Goal: Task Accomplishment & Management: Manage account settings

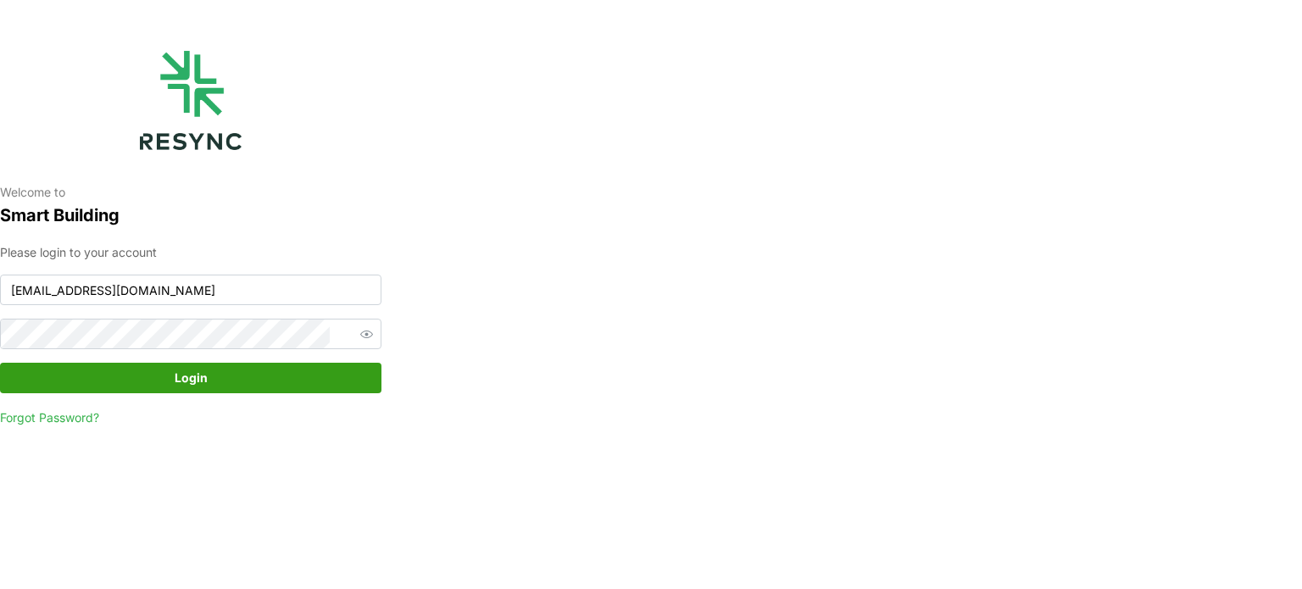
click at [230, 370] on span "Login" at bounding box center [190, 378] width 349 height 29
click at [1267, 545] on icon "button" at bounding box center [1269, 550] width 14 height 14
click at [173, 298] on input "[EMAIL_ADDRESS][DOMAIN_NAME]" at bounding box center [191, 290] width 382 height 31
click at [180, 375] on span "Login" at bounding box center [191, 378] width 33 height 29
click at [92, 389] on span "Login" at bounding box center [190, 378] width 349 height 29
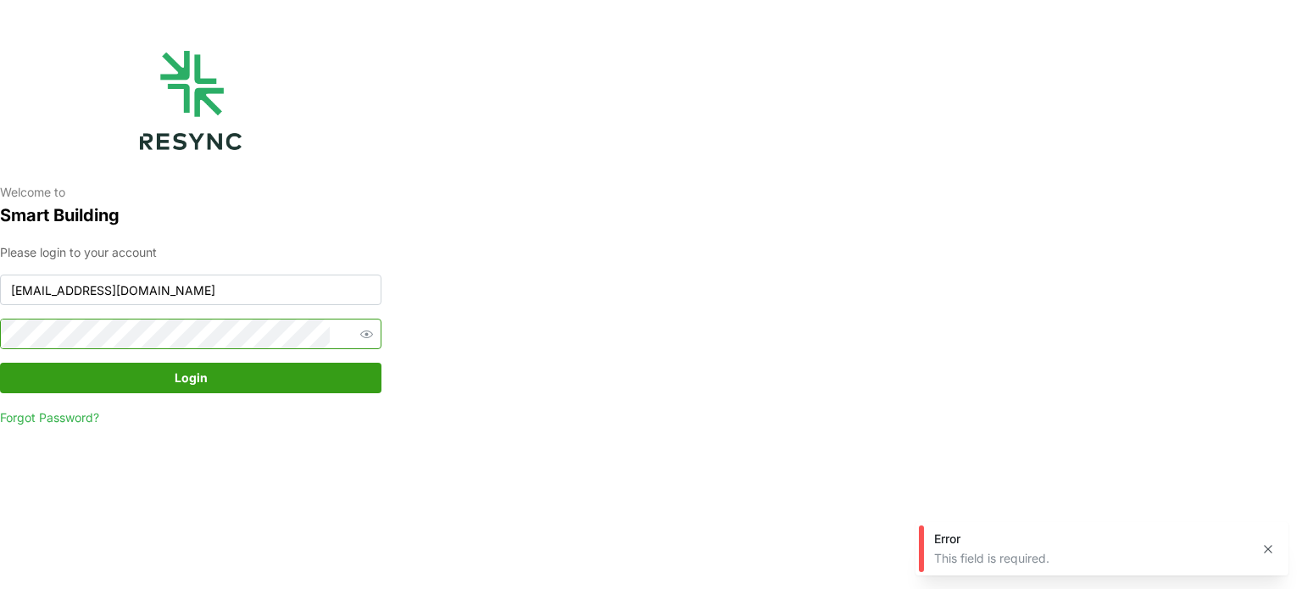
click at [360, 337] on icon "button" at bounding box center [366, 334] width 13 height 13
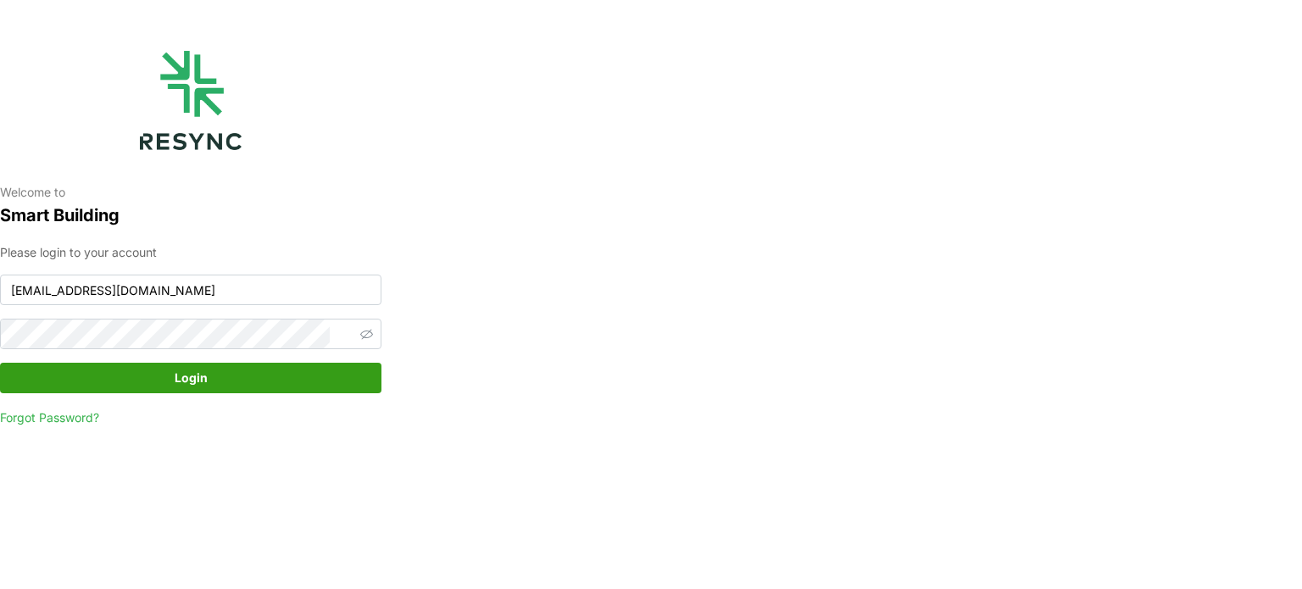
click at [311, 382] on span "Login" at bounding box center [190, 378] width 349 height 29
click at [185, 297] on input "[EMAIL_ADDRESS][DOMAIN_NAME]" at bounding box center [191, 290] width 382 height 31
click at [188, 293] on input "[EMAIL_ADDRESS][DOMAIN_NAME]" at bounding box center [191, 290] width 382 height 31
type input "[EMAIL_ADDRESS][DOMAIN_NAME]"
click at [324, 368] on span "Login" at bounding box center [190, 378] width 349 height 29
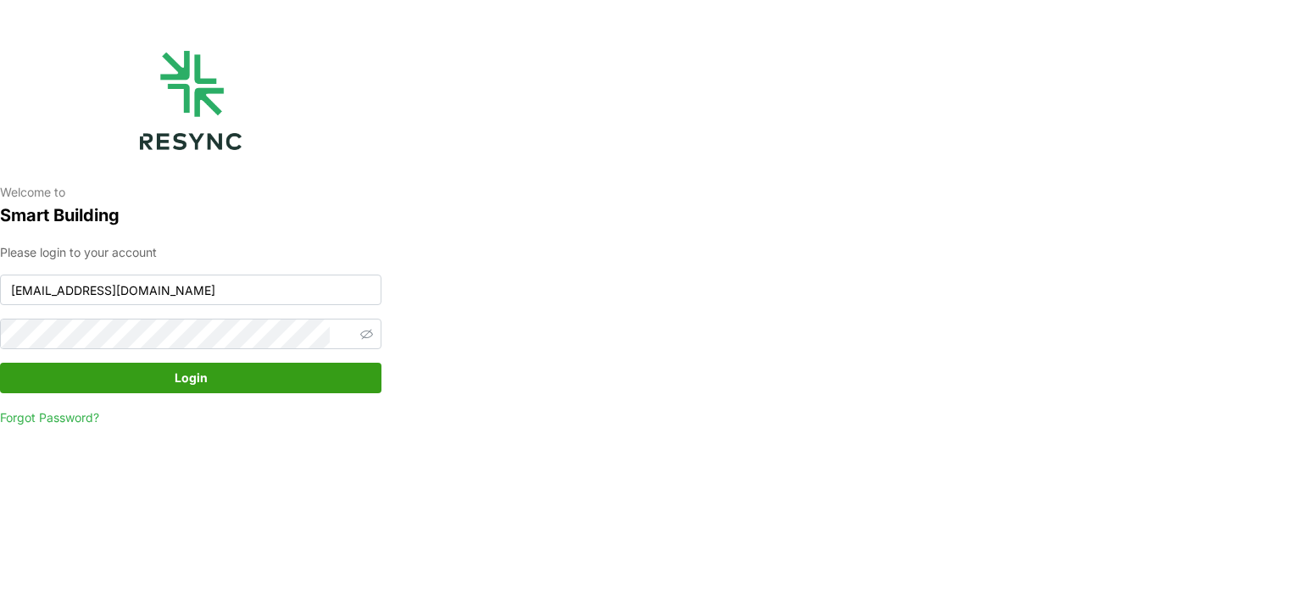
click at [181, 482] on div "Welcome to Smart Building Please login to your account serv354@nus.edu.sg Login…" at bounding box center [191, 294] width 382 height 589
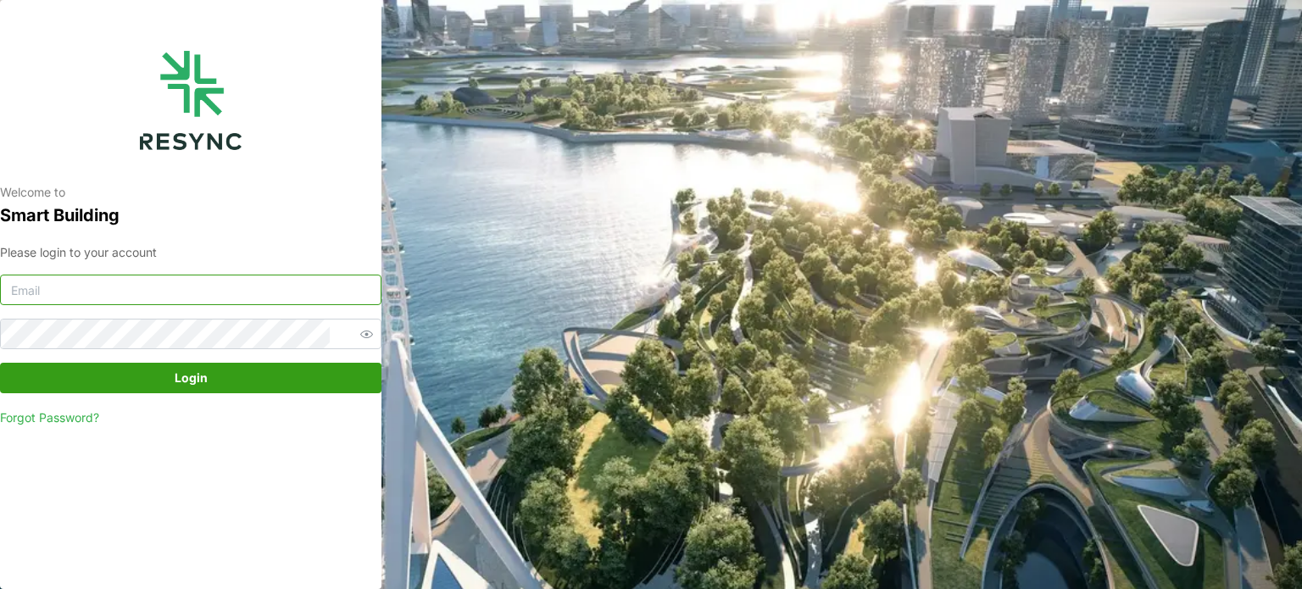
type input "[EMAIL_ADDRESS][DOMAIN_NAME]"
click at [355, 345] on button "button" at bounding box center [366, 334] width 22 height 22
click at [280, 372] on span "Login" at bounding box center [190, 378] width 349 height 29
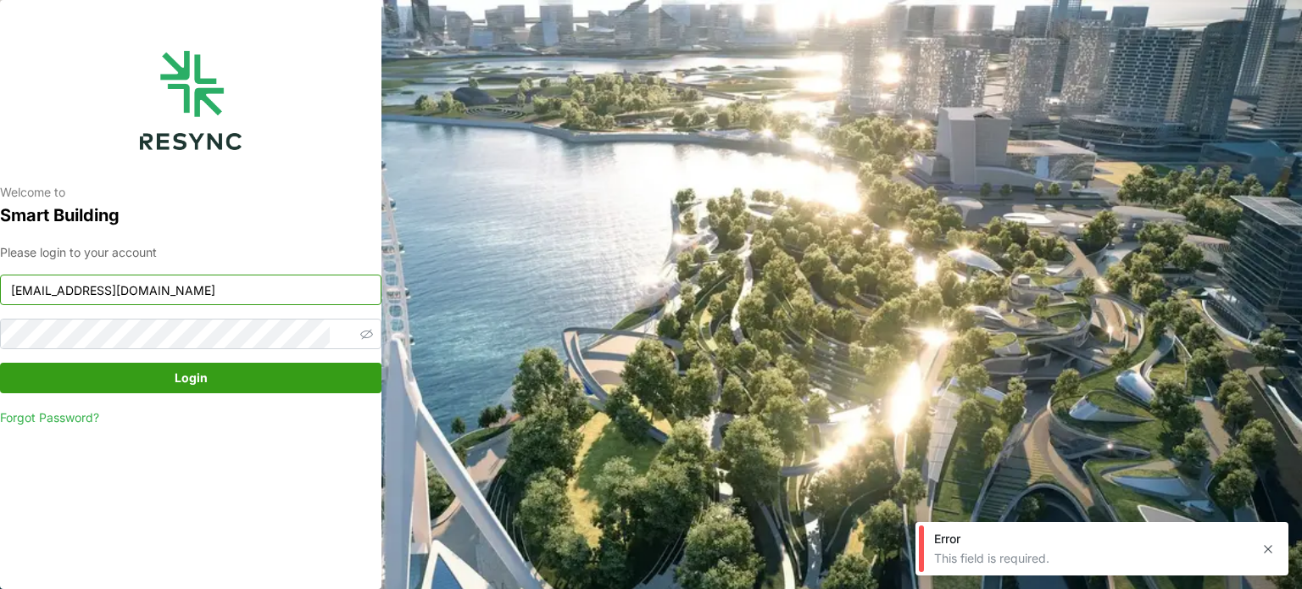
click at [220, 291] on input "[EMAIL_ADDRESS][DOMAIN_NAME]" at bounding box center [191, 290] width 382 height 31
click at [360, 336] on icon "button" at bounding box center [366, 335] width 13 height 8
click at [247, 295] on input "[EMAIL_ADDRESS][DOMAIN_NAME]" at bounding box center [191, 290] width 382 height 31
click at [198, 287] on input "[EMAIL_ADDRESS][DOMAIN_NAME]" at bounding box center [191, 290] width 382 height 31
drag, startPoint x: 166, startPoint y: 291, endPoint x: 0, endPoint y: 264, distance: 168.4
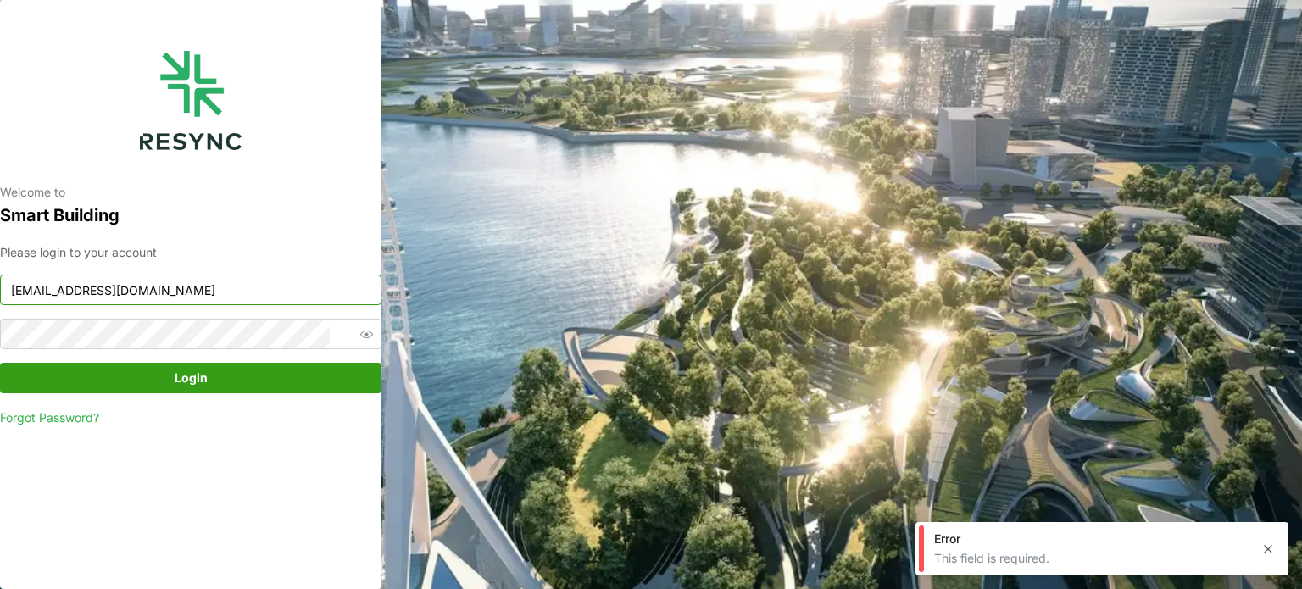
click at [0, 264] on div "Welcome to Smart Building Please login to your account serv354@nus.edu.sg Login…" at bounding box center [191, 294] width 382 height 589
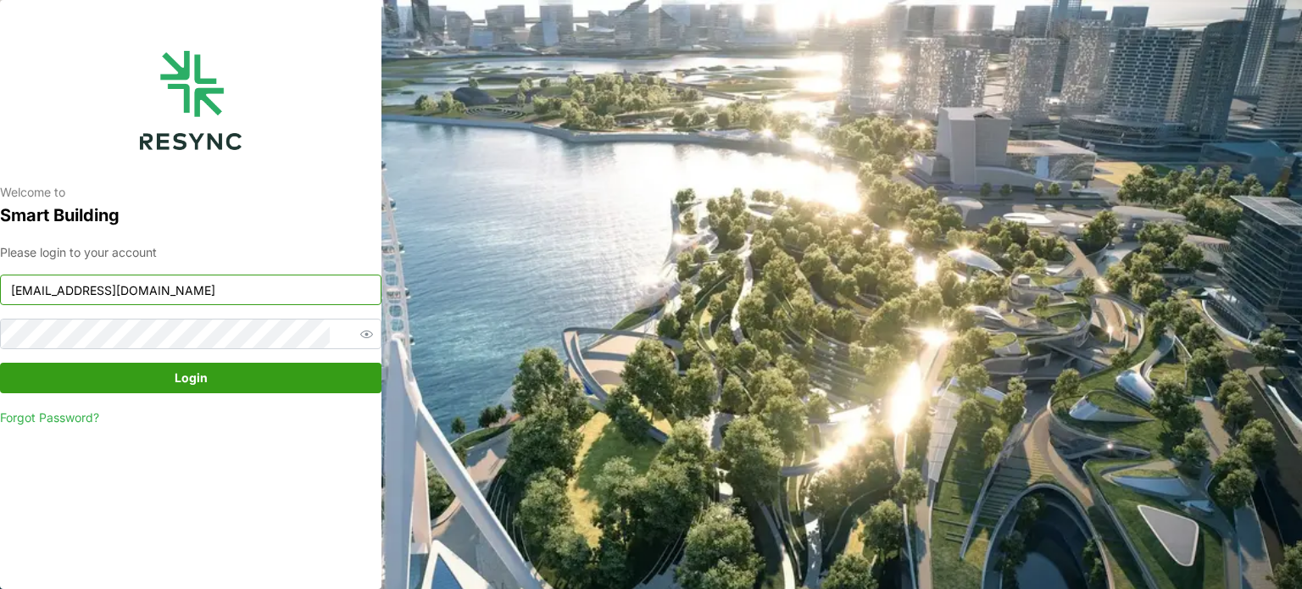
drag, startPoint x: 202, startPoint y: 291, endPoint x: 0, endPoint y: 268, distance: 203.1
click at [0, 268] on div "Welcome to Smart Building Please login to your account serv354@nus.edu.sg Login…" at bounding box center [191, 294] width 382 height 589
click at [203, 376] on span "Login" at bounding box center [191, 378] width 33 height 29
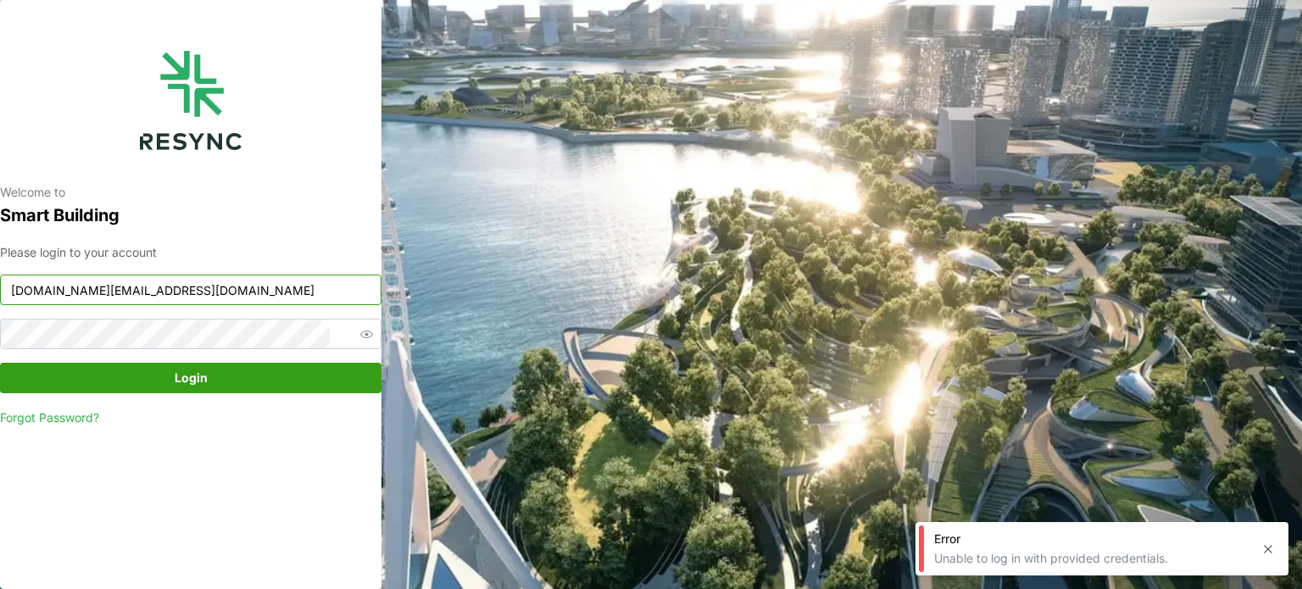
click at [220, 301] on input "SmartOM.IT@pv.doctor" at bounding box center [191, 290] width 382 height 31
type input "[EMAIL_ADDRESS][DOMAIN_NAME]"
click at [176, 366] on span "Login" at bounding box center [191, 378] width 33 height 29
click at [244, 317] on div "Please login to your account serv354@nus.edu.sg Login Forgot Password?" at bounding box center [191, 335] width 382 height 185
click at [227, 274] on div "Please login to your account serv354@nus.edu.sg Login Forgot Password?" at bounding box center [191, 335] width 382 height 185
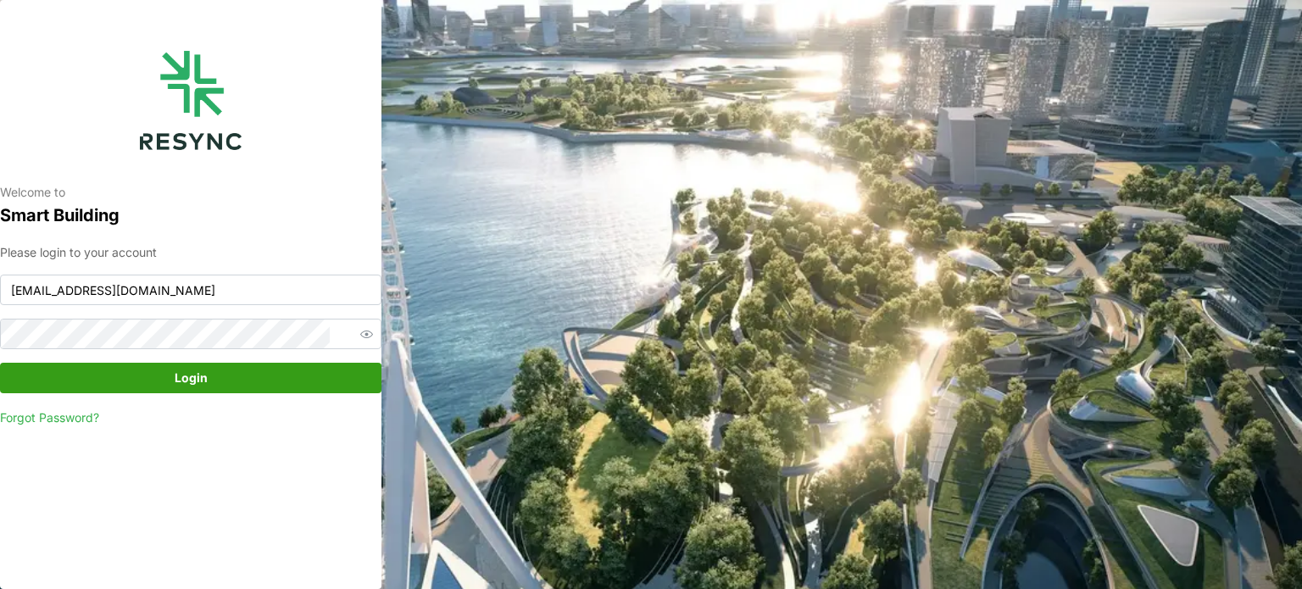
click at [207, 532] on div "Welcome to Smart Building Please login to your account serv354@nus.edu.sg Login…" at bounding box center [191, 294] width 382 height 589
click at [210, 377] on span "Login" at bounding box center [190, 378] width 349 height 29
type input "[EMAIL_ADDRESS][DOMAIN_NAME]"
click at [168, 376] on span "Login" at bounding box center [190, 378] width 349 height 29
click at [61, 417] on link "Forgot Password?" at bounding box center [49, 417] width 99 height 14
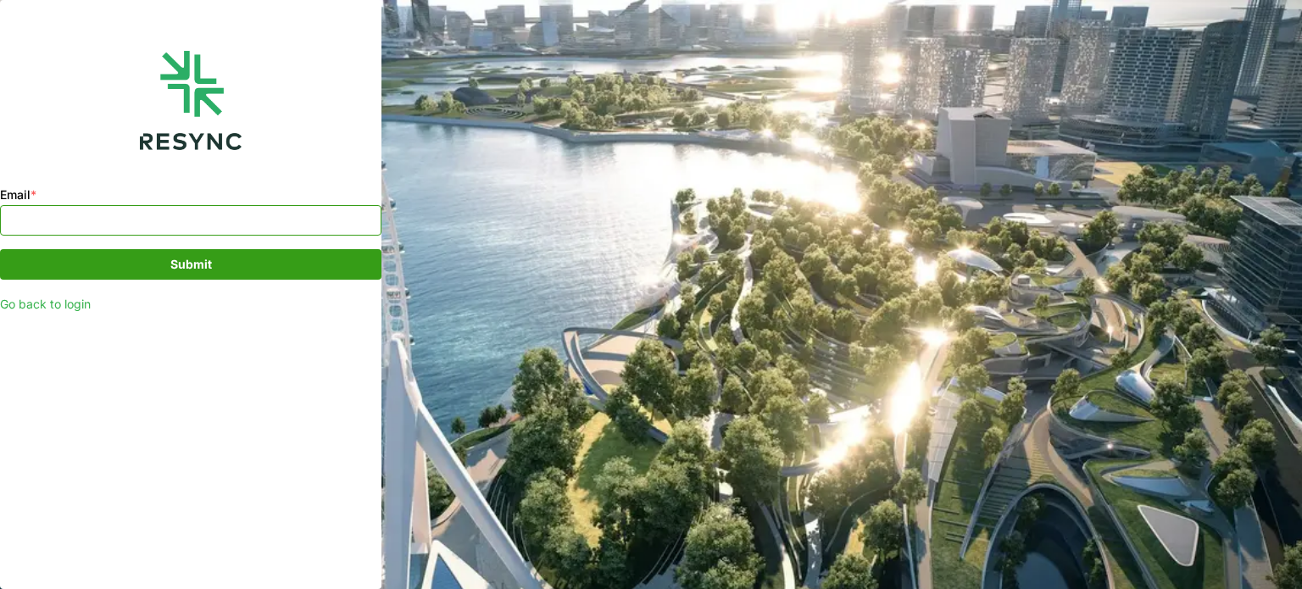
click at [129, 227] on input "Email *" at bounding box center [191, 220] width 382 height 31
click at [174, 208] on input "Email *" at bounding box center [191, 220] width 382 height 31
click at [91, 309] on link "Go back to login" at bounding box center [45, 304] width 91 height 14
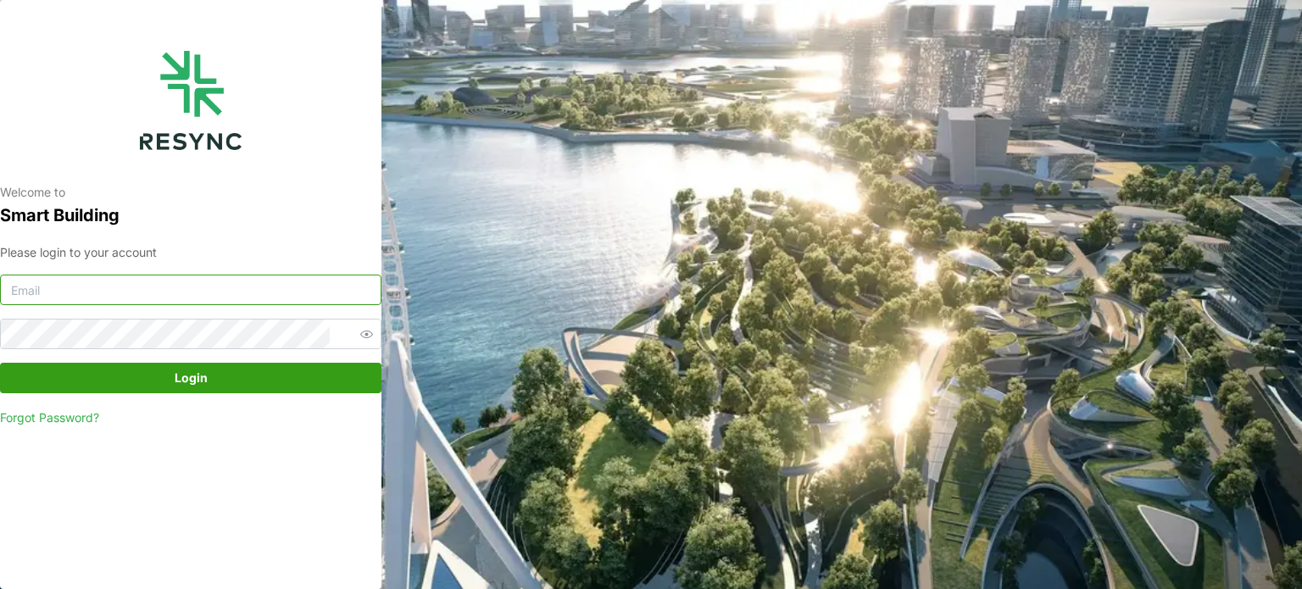
type input "[EMAIL_ADDRESS][DOMAIN_NAME]"
click at [162, 375] on span "Login" at bounding box center [190, 378] width 349 height 29
click at [198, 372] on span "Login" at bounding box center [191, 378] width 33 height 29
click at [293, 379] on span "Login" at bounding box center [190, 378] width 349 height 29
type input "[EMAIL_ADDRESS][DOMAIN_NAME]"
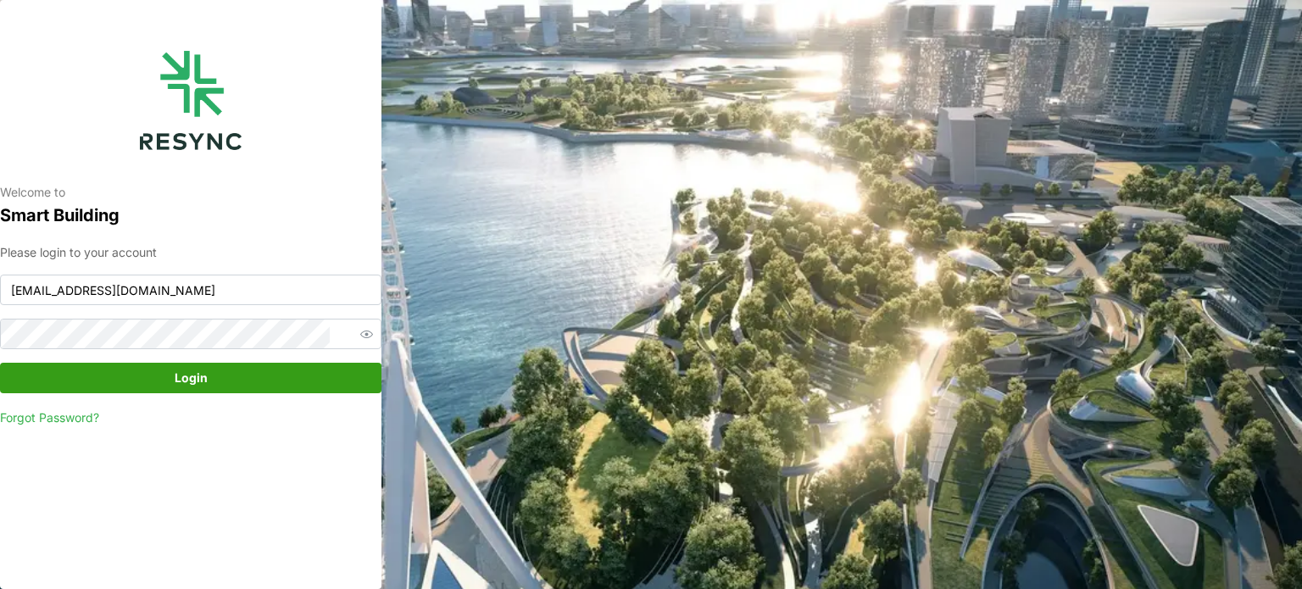
click at [159, 376] on span "Login" at bounding box center [190, 378] width 349 height 29
click at [192, 287] on input "[EMAIL_ADDRESS][DOMAIN_NAME]" at bounding box center [191, 290] width 382 height 31
click at [209, 301] on input "[EMAIL_ADDRESS][DOMAIN_NAME]" at bounding box center [191, 290] width 382 height 31
click at [220, 281] on input "[EMAIL_ADDRESS][DOMAIN_NAME]" at bounding box center [191, 290] width 382 height 31
click at [203, 376] on span "Login" at bounding box center [191, 378] width 33 height 29
